Goal: Task Accomplishment & Management: Manage account settings

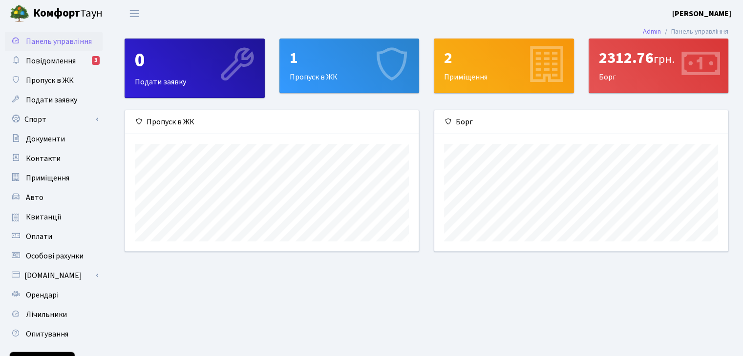
scroll to position [141, 293]
click at [54, 61] on span "Повідомлення" at bounding box center [51, 61] width 50 height 11
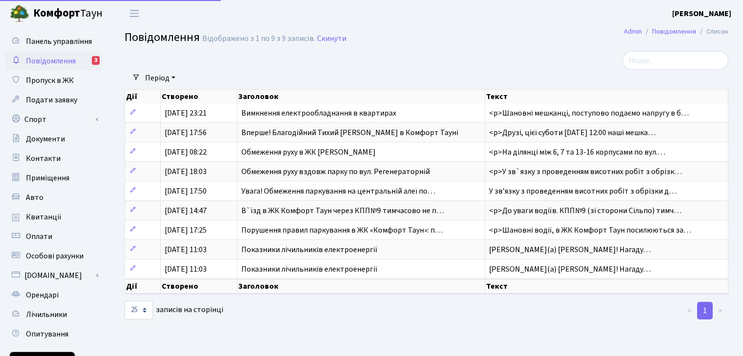
select select "25"
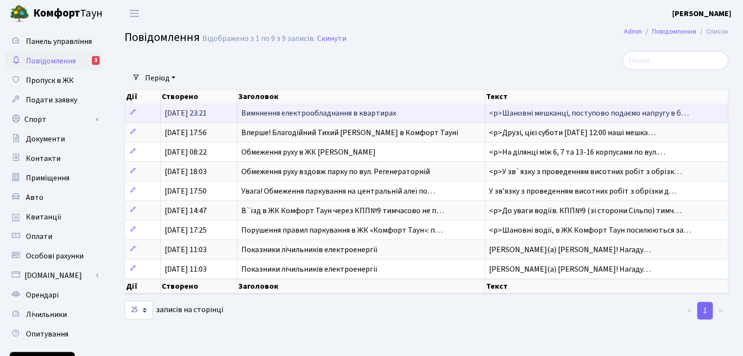
click at [416, 118] on td "Вимкнення електрообладнання в квартирах" at bounding box center [361, 113] width 248 height 19
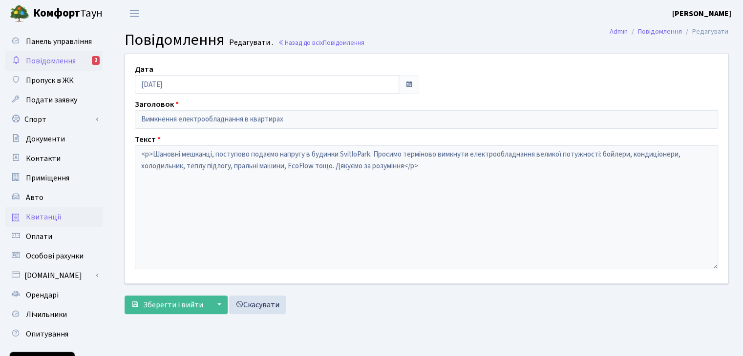
click at [46, 215] on span "Квитанції" at bounding box center [44, 217] width 36 height 11
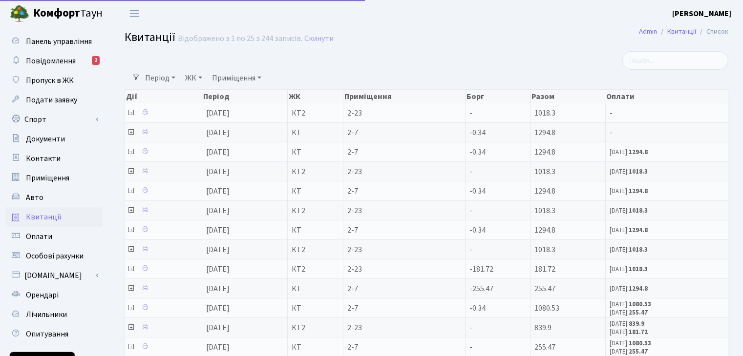
select select "25"
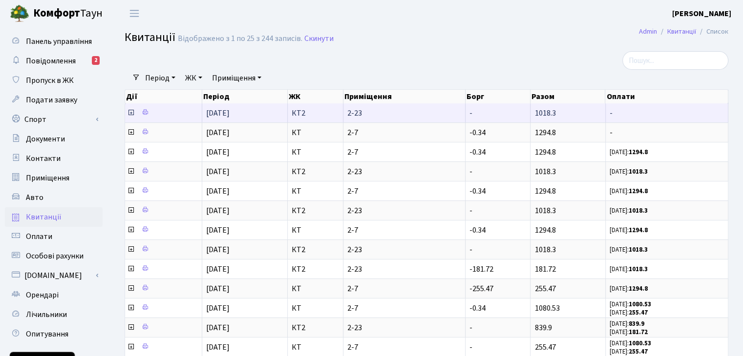
click at [130, 116] on icon at bounding box center [131, 113] width 8 height 8
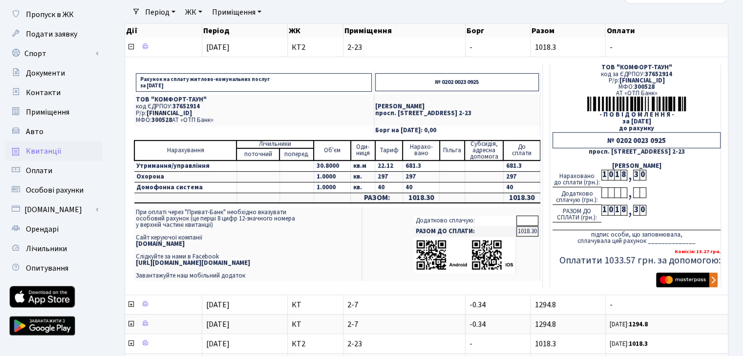
scroll to position [49, 0]
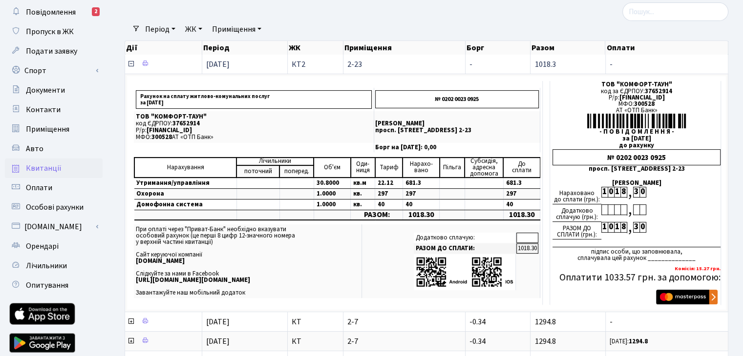
click at [132, 62] on icon at bounding box center [131, 64] width 8 height 8
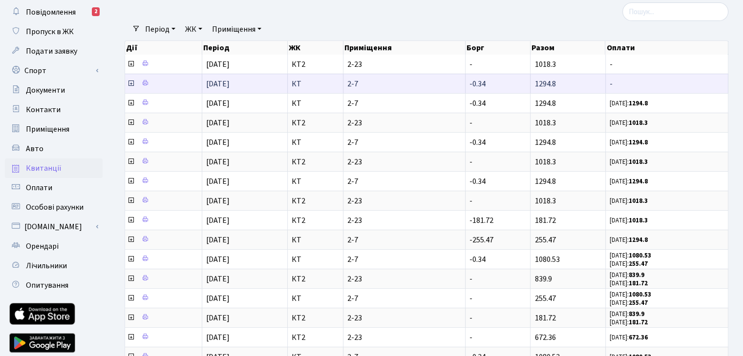
click at [130, 83] on icon at bounding box center [131, 84] width 8 height 8
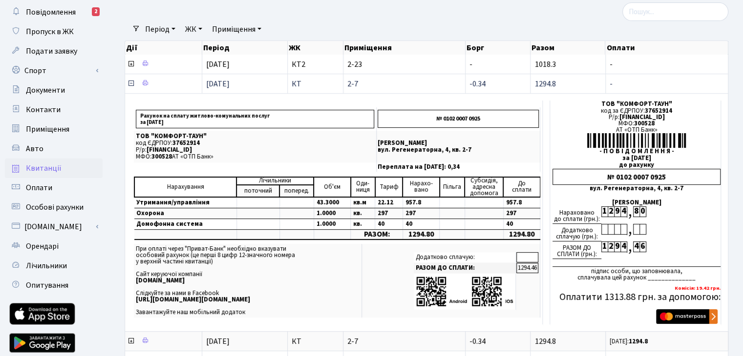
click at [130, 83] on icon at bounding box center [131, 84] width 8 height 8
